Goal: Answer question/provide support: Share knowledge or assist other users

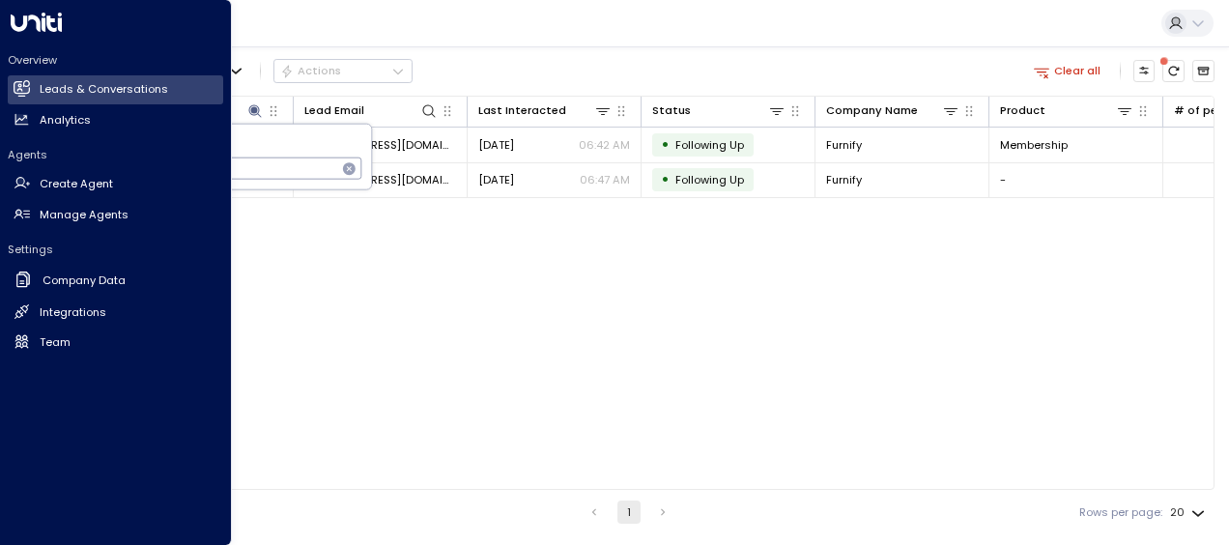
click at [6, 187] on body "**********" at bounding box center [614, 267] width 1229 height 534
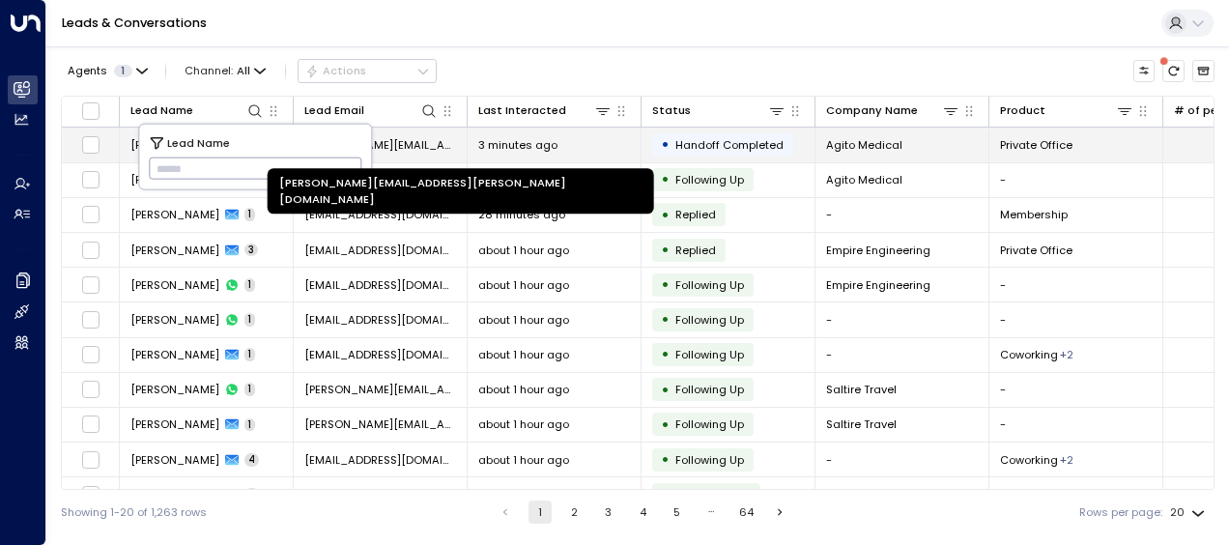
click at [412, 146] on span "[PERSON_NAME][EMAIL_ADDRESS][PERSON_NAME][DOMAIN_NAME]" at bounding box center [380, 144] width 152 height 15
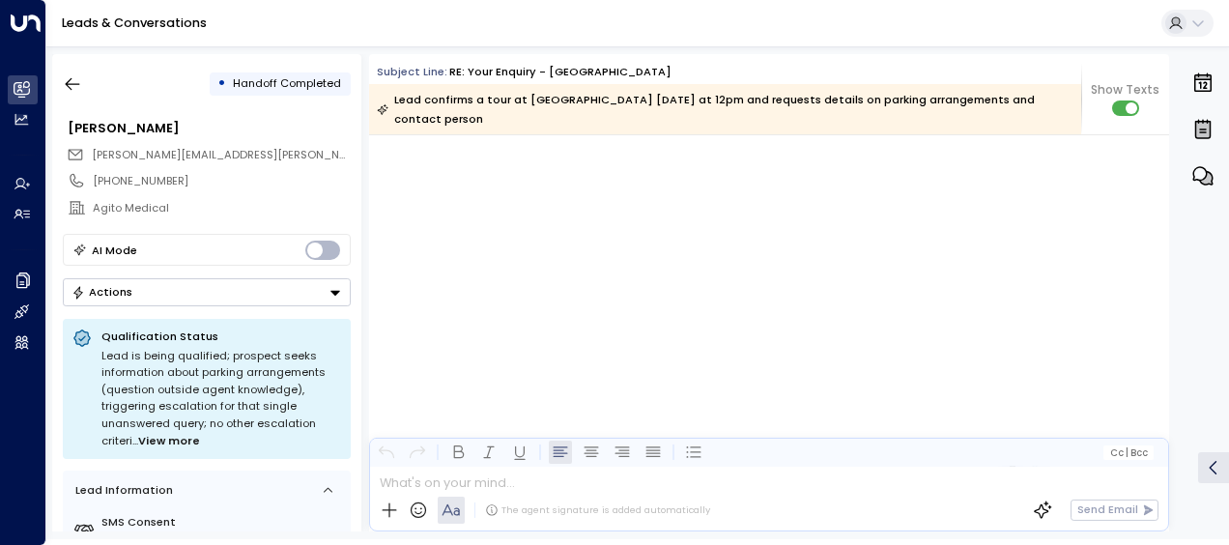
scroll to position [7998, 0]
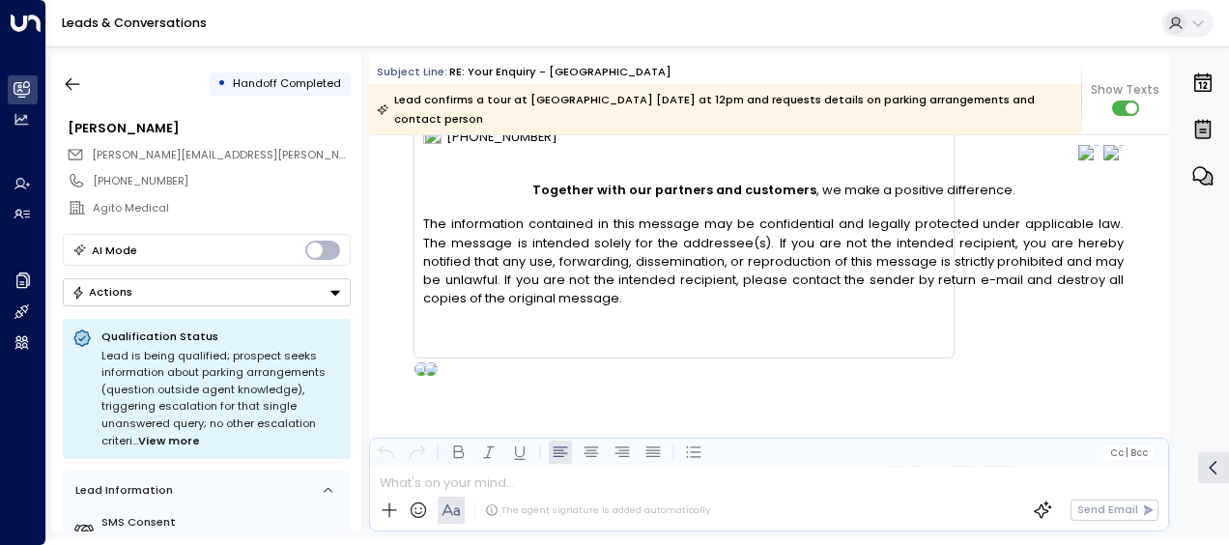
click at [385, 276] on div "[PERSON_NAME] • 06:02 AM • Email Attention: This message was sent from outside …" at bounding box center [665, 53] width 580 height 647
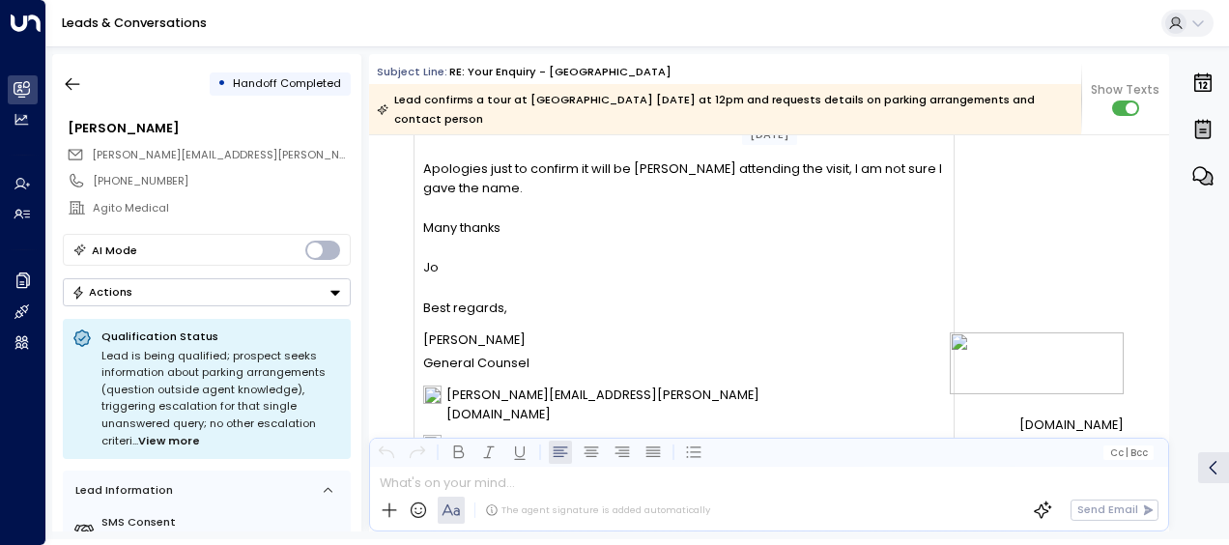
scroll to position [7650, 0]
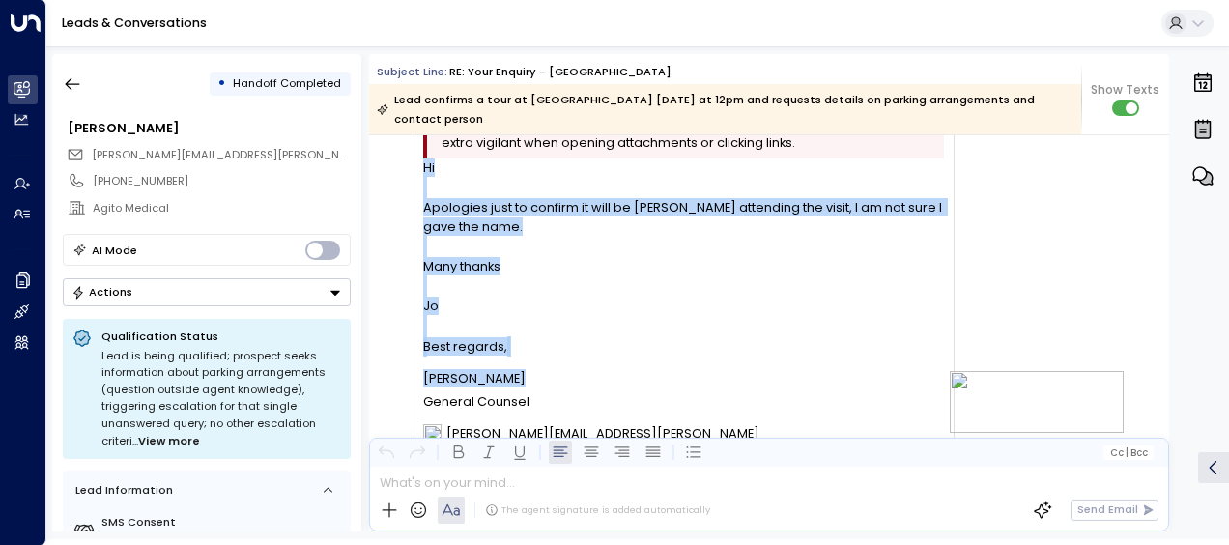
drag, startPoint x: 423, startPoint y: 166, endPoint x: 530, endPoint y: 409, distance: 264.8
click at [530, 409] on div "Hi Apologies just to confirm it will be [PERSON_NAME] attending the visit, I am…" at bounding box center [683, 428] width 521 height 540
drag, startPoint x: 530, startPoint y: 409, endPoint x: 454, endPoint y: 377, distance: 81.9
copy div "Hi Apologies just to confirm it will be [PERSON_NAME] attending the visit, I am…"
click at [387, 229] on div "[PERSON_NAME] • 06:02 AM • Email Attention: This message was sent from outside …" at bounding box center [665, 401] width 580 height 647
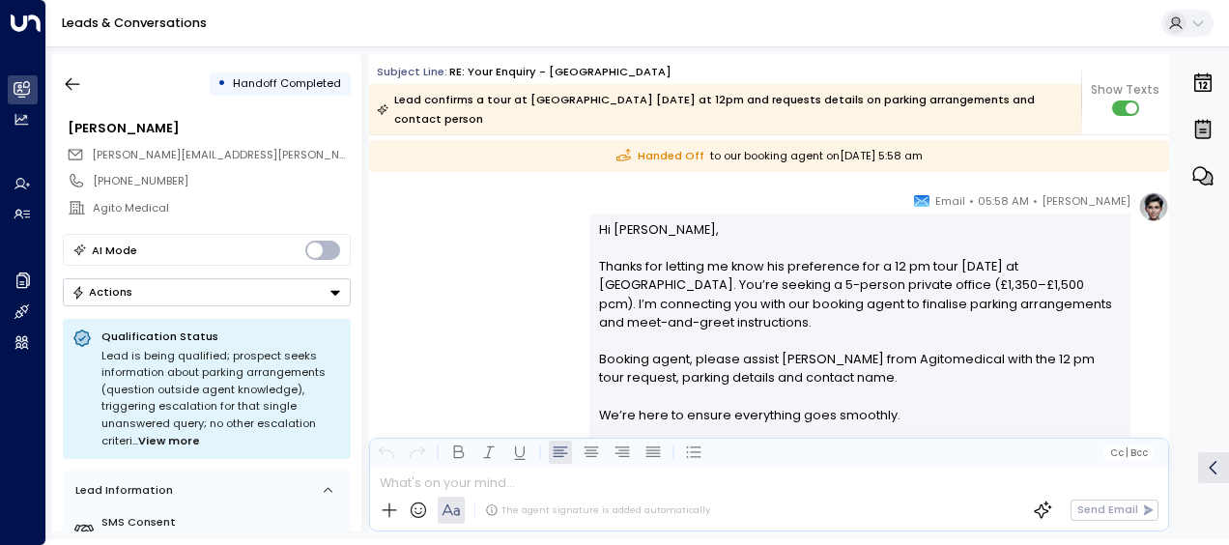
scroll to position [6932, 0]
drag, startPoint x: 596, startPoint y: 261, endPoint x: 759, endPoint y: 325, distance: 174.4
click at [759, 325] on p "Hi [PERSON_NAME], Thanks for letting me know his preference for a 12 pm tour [D…" at bounding box center [860, 333] width 523 height 222
drag, startPoint x: 759, startPoint y: 325, endPoint x: 669, endPoint y: 299, distance: 93.6
copy p "Thanks for letting me know his preference for a 12 pm tour [DATE] at [GEOGRAPHI…"
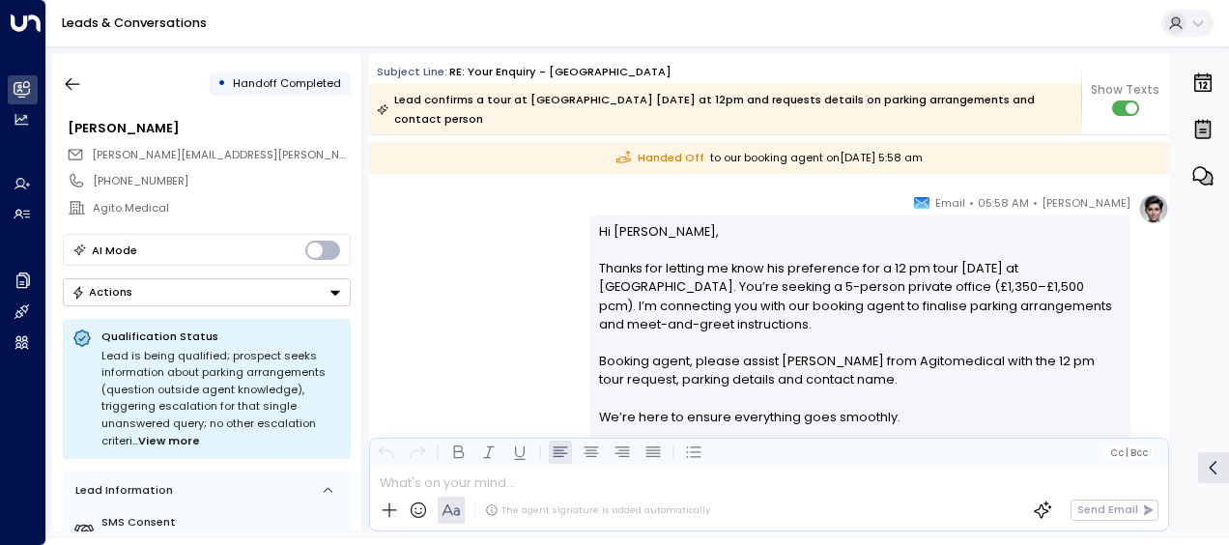
click at [448, 271] on div "[PERSON_NAME] • 05:58 AM • Email Hi [PERSON_NAME], Thanks for letting me know h…" at bounding box center [769, 377] width 800 height 369
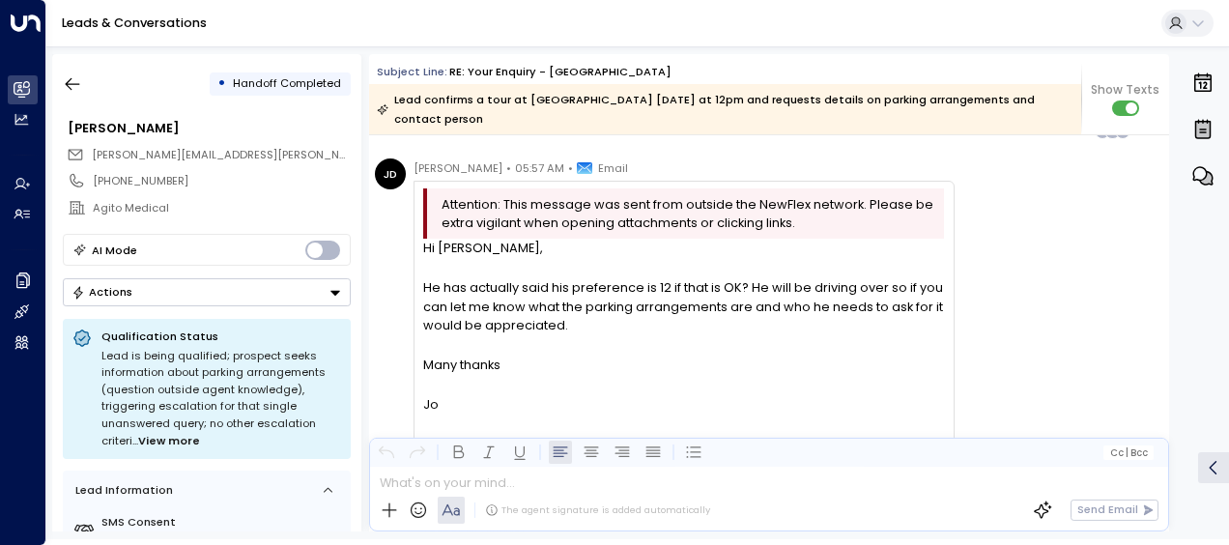
scroll to position [6364, 0]
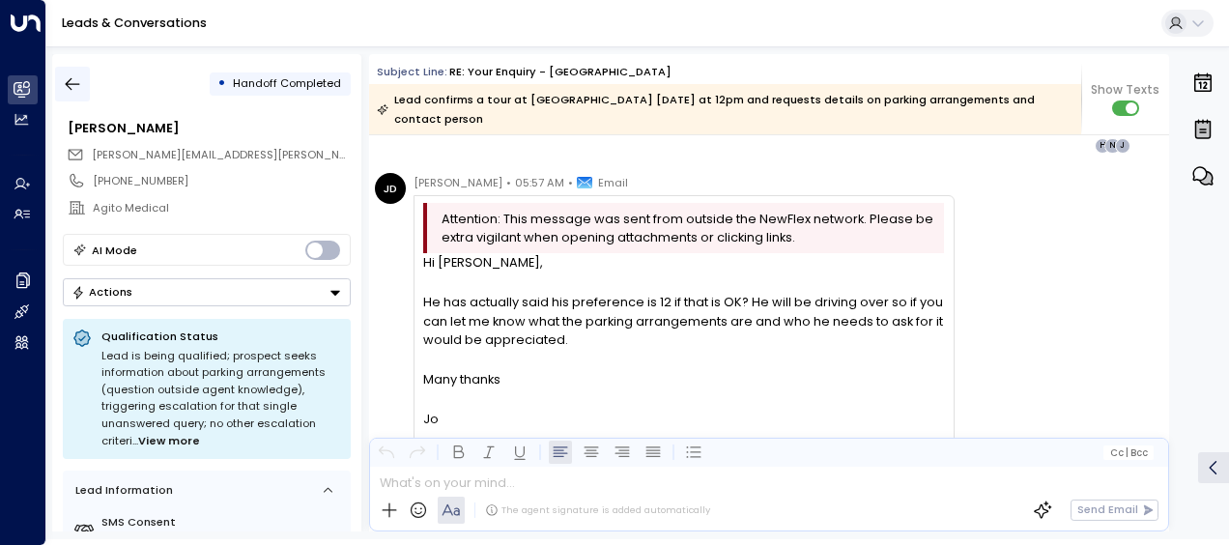
click at [72, 80] on icon "button" at bounding box center [72, 83] width 19 height 19
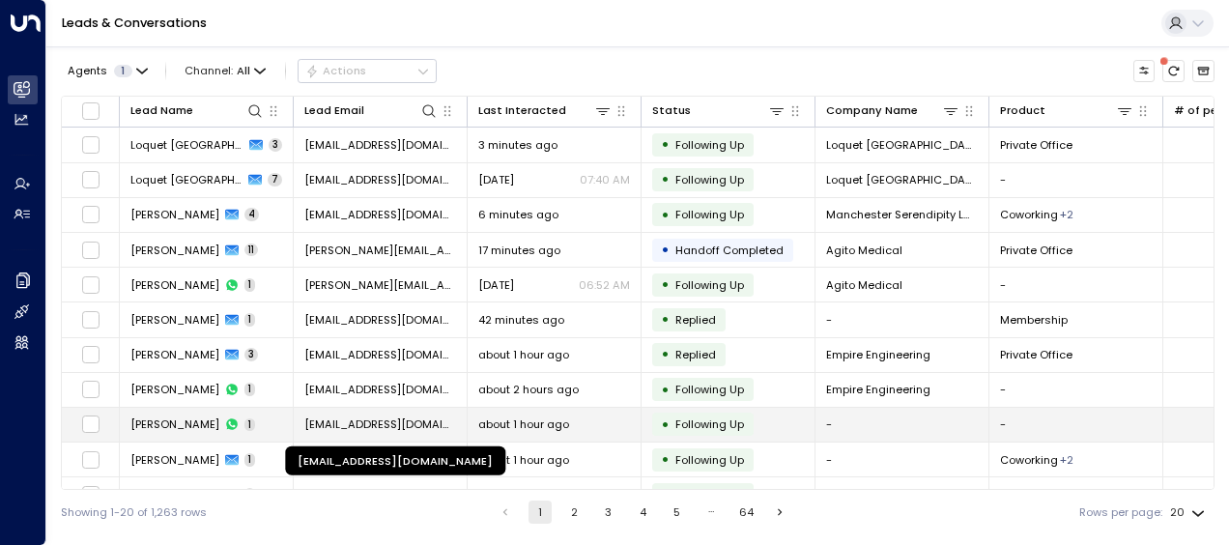
click at [384, 417] on span "[EMAIL_ADDRESS][DOMAIN_NAME]" at bounding box center [380, 424] width 152 height 15
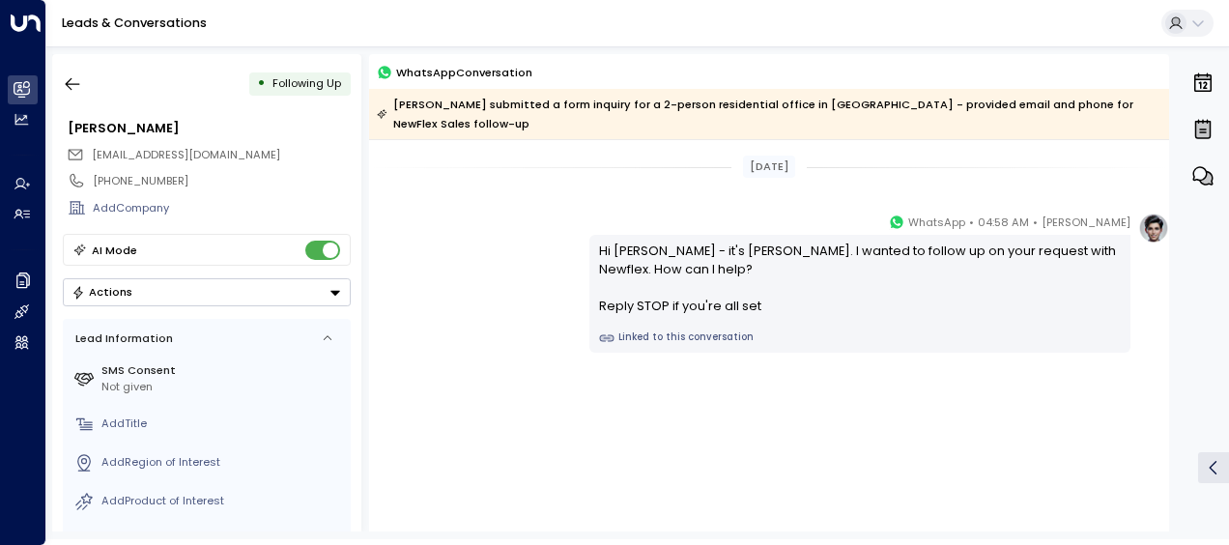
click at [455, 337] on div "[PERSON_NAME] • 04:58 AM • WhatsApp Hi [PERSON_NAME] - it's [PERSON_NAME]. I wa…" at bounding box center [769, 283] width 800 height 140
drag, startPoint x: 274, startPoint y: 149, endPoint x: 90, endPoint y: 148, distance: 184.6
click at [90, 148] on div "[EMAIL_ADDRESS][DOMAIN_NAME]" at bounding box center [209, 154] width 284 height 25
drag, startPoint x: 90, startPoint y: 148, endPoint x: 106, endPoint y: 149, distance: 16.5
copy span "[EMAIL_ADDRESS][DOMAIN_NAME]"
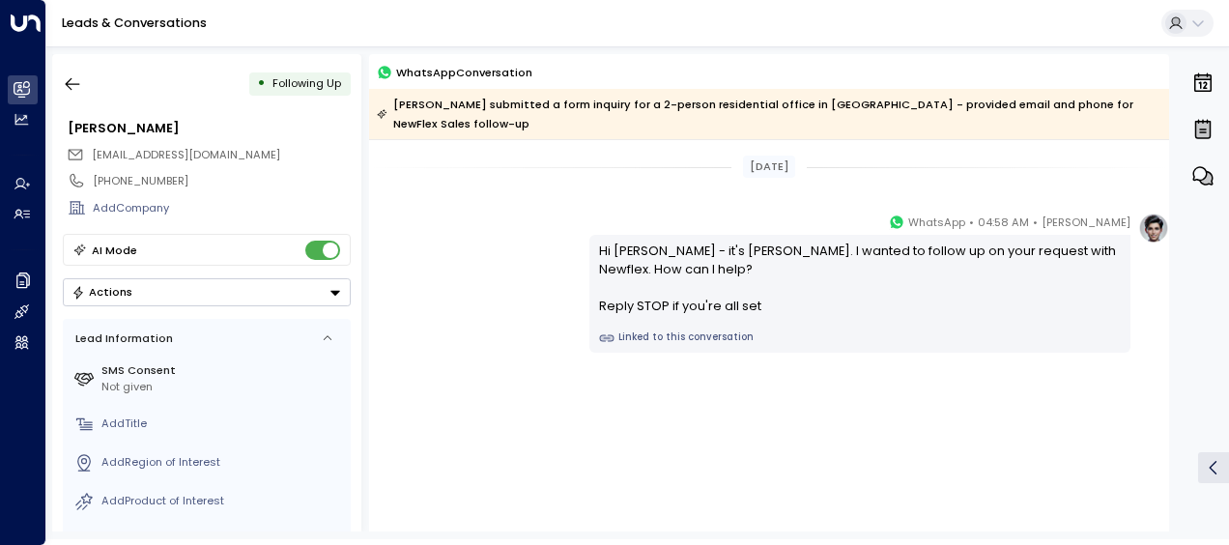
click at [452, 213] on div "[PERSON_NAME] • 04:58 AM • WhatsApp Hi [PERSON_NAME] - it's [PERSON_NAME]. I wa…" at bounding box center [769, 283] width 800 height 140
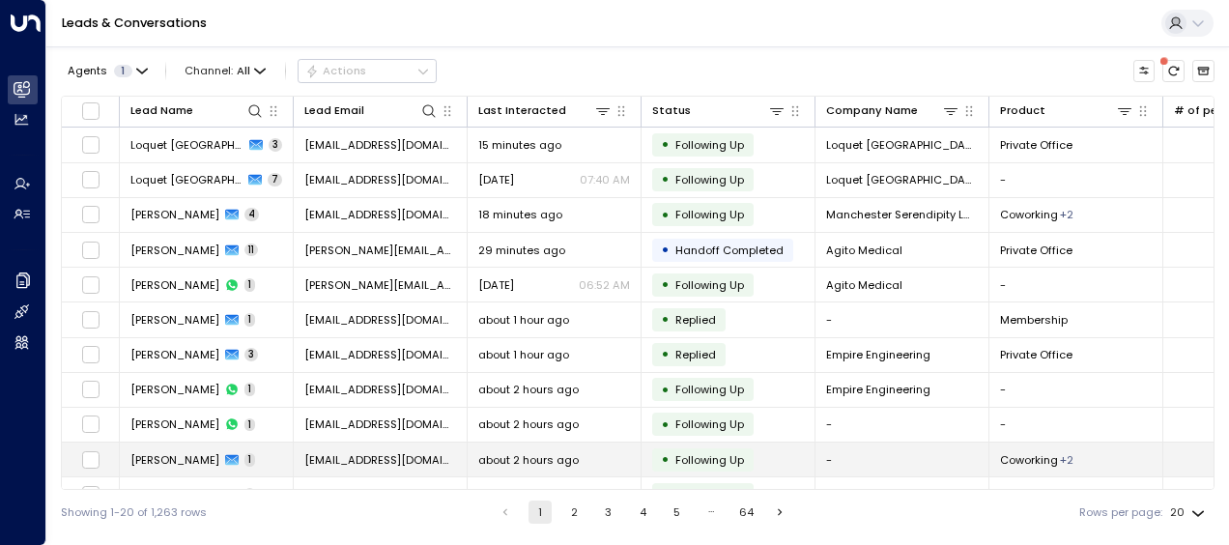
click at [527, 458] on span "about 2 hours ago" at bounding box center [528, 459] width 101 height 15
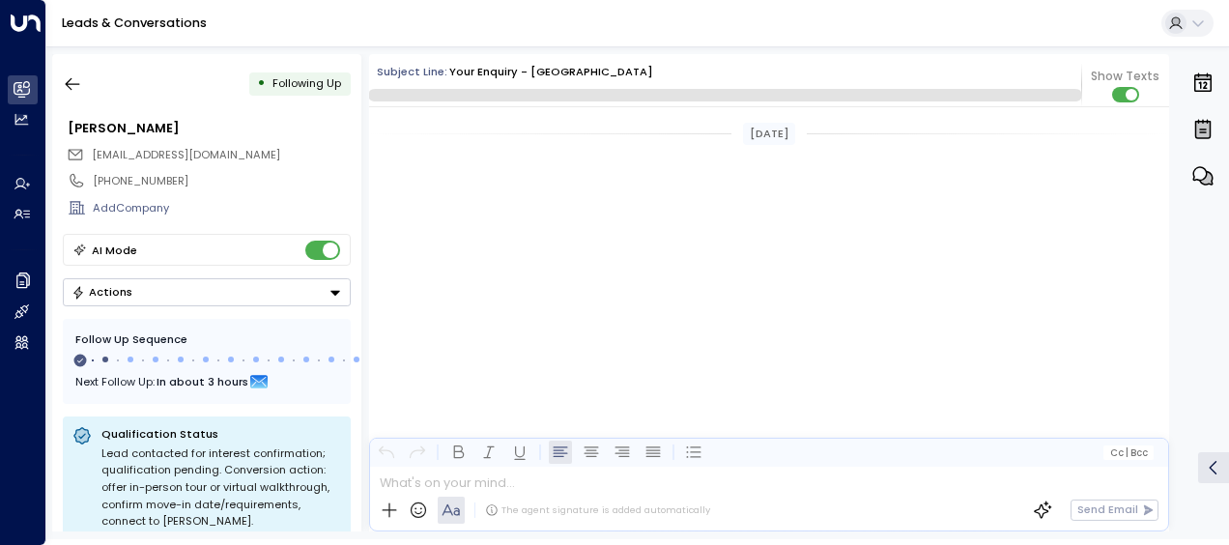
scroll to position [886, 0]
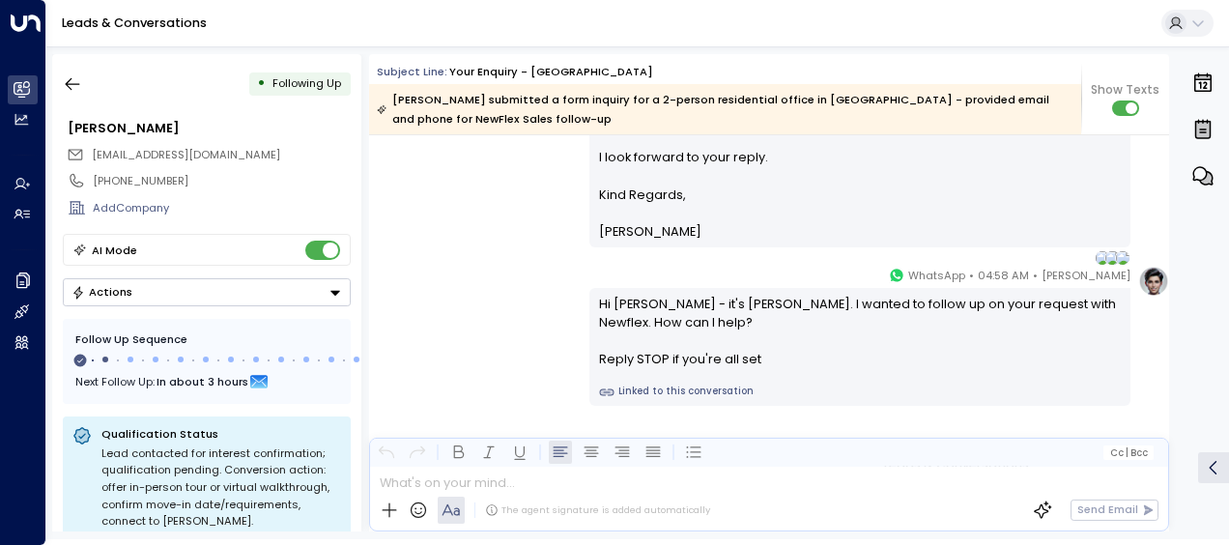
click at [476, 354] on div "[PERSON_NAME] • 04:58 AM • WhatsApp Hi [PERSON_NAME] - it's [PERSON_NAME]. I wa…" at bounding box center [769, 336] width 800 height 140
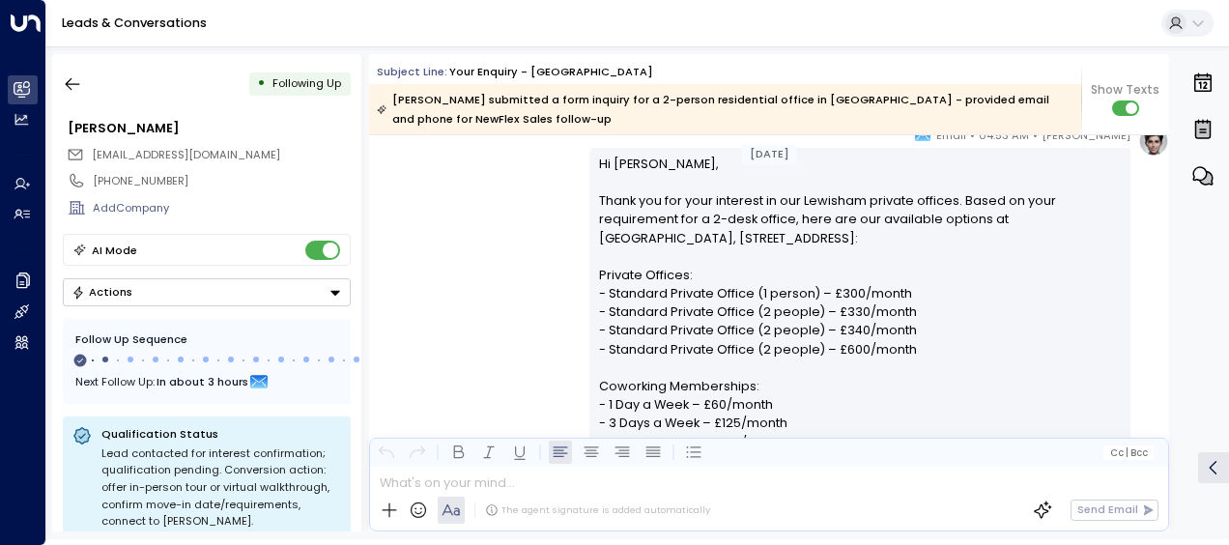
scroll to position [306, 0]
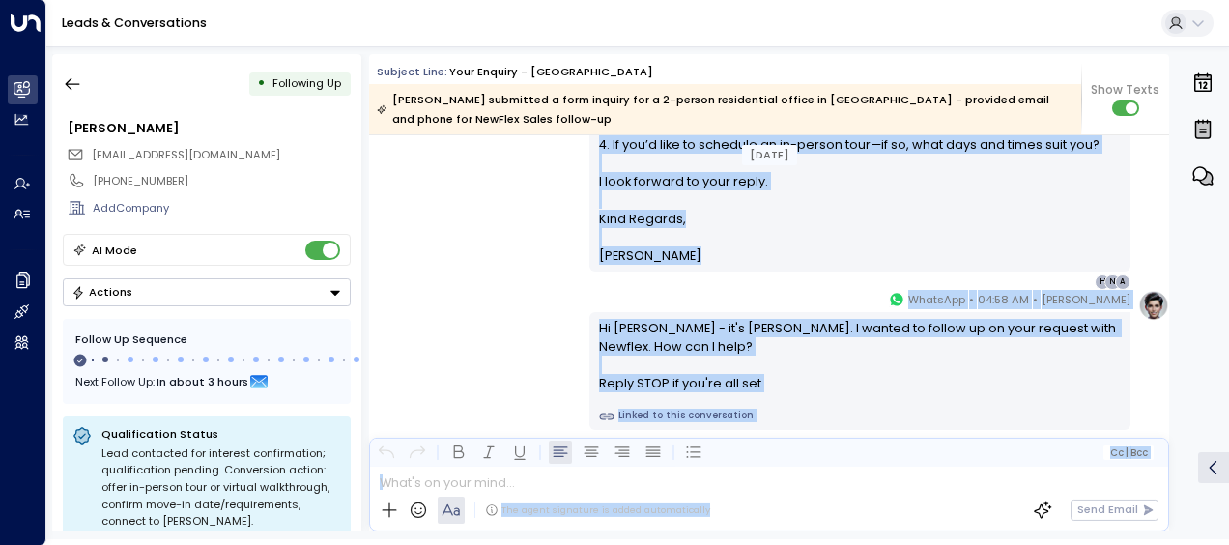
drag, startPoint x: 593, startPoint y: 193, endPoint x: 724, endPoint y: 521, distance: 352.6
click at [724, 521] on div "Subject Line: Your enquiry - Lewisham [PERSON_NAME] submitted a form inquiry fo…" at bounding box center [769, 292] width 800 height 477
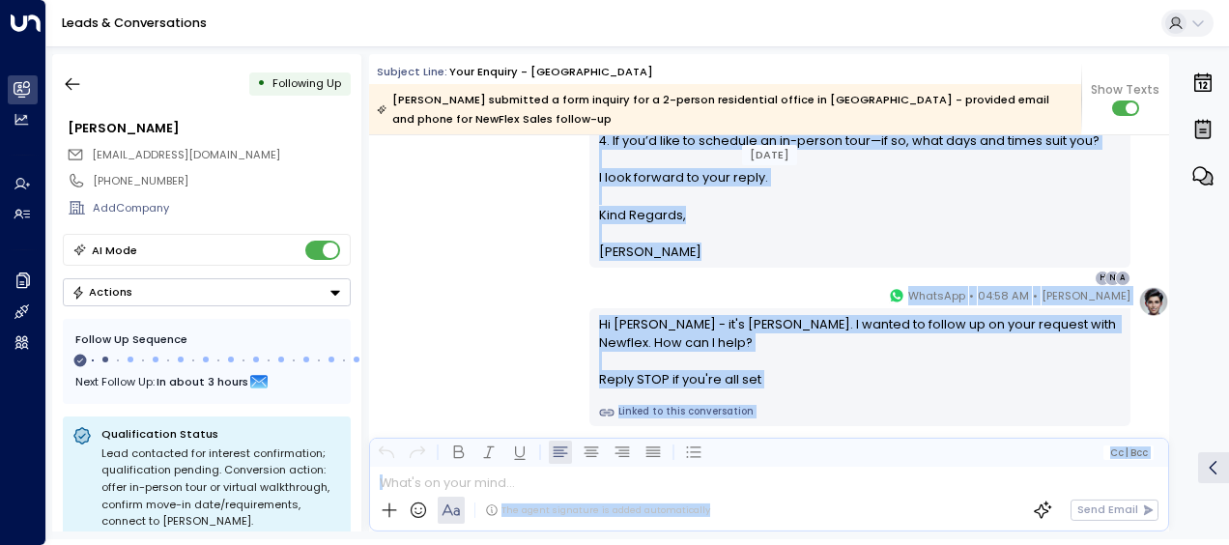
drag, startPoint x: 724, startPoint y: 521, endPoint x: 688, endPoint y: 341, distance: 183.3
copy div "Lo Ipsumd, Sitam con adi elit seddoeiu te inc Utlabore etdolor magnaal. Enima m…"
